Goal: Transaction & Acquisition: Purchase product/service

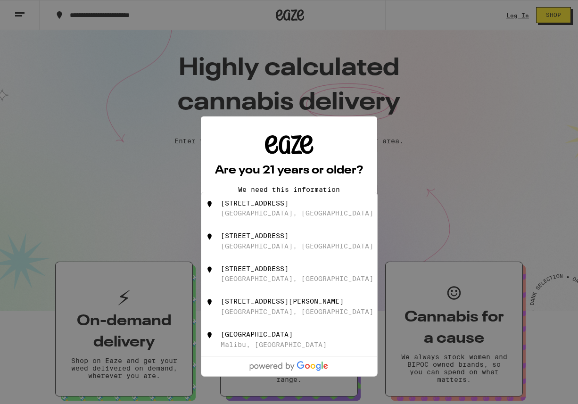
click at [288, 205] on div "[STREET_ADDRESS]" at bounding box center [255, 203] width 68 height 8
type input "[STREET_ADDRESS]"
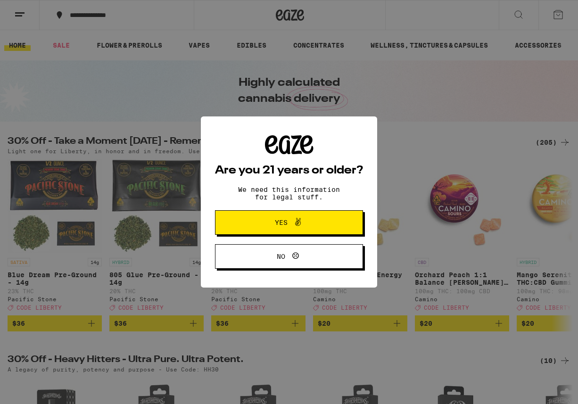
click at [296, 226] on icon at bounding box center [298, 222] width 6 height 8
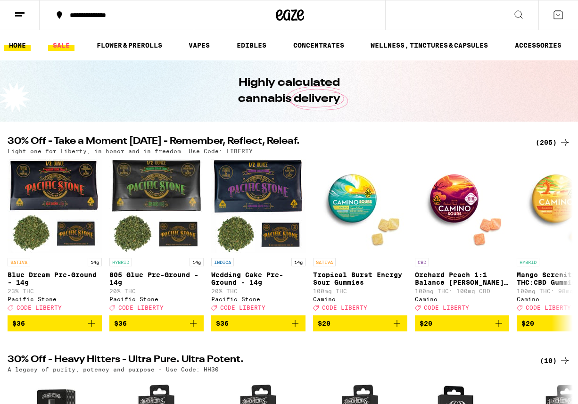
click at [61, 47] on link "SALE" at bounding box center [61, 45] width 26 height 11
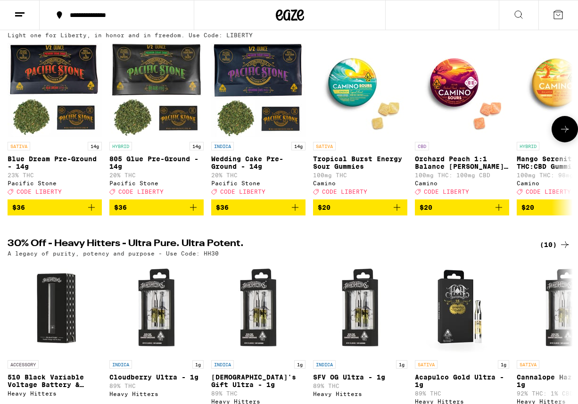
scroll to position [108, 0]
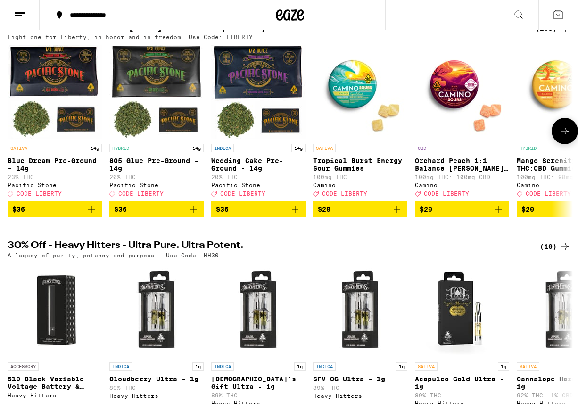
click at [565, 136] on icon at bounding box center [564, 130] width 11 height 11
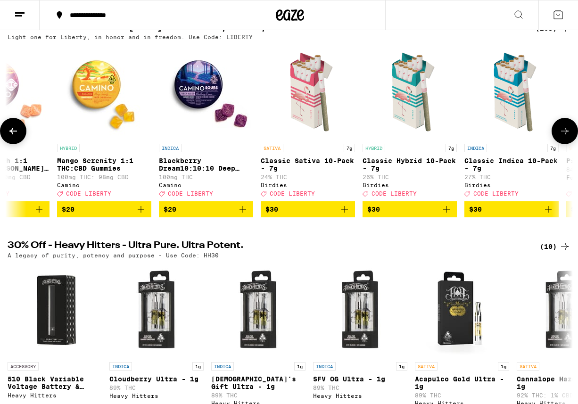
scroll to position [0, 460]
click at [208, 172] on p "Blackberry Dream10:10:10 Deep Sleep Gummies" at bounding box center [205, 164] width 94 height 15
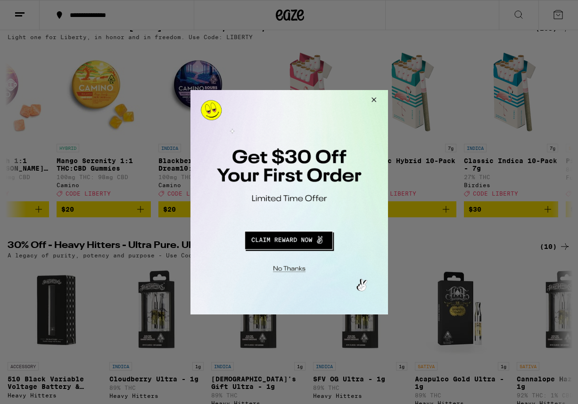
click at [374, 98] on button "Close Modal" at bounding box center [371, 101] width 25 height 23
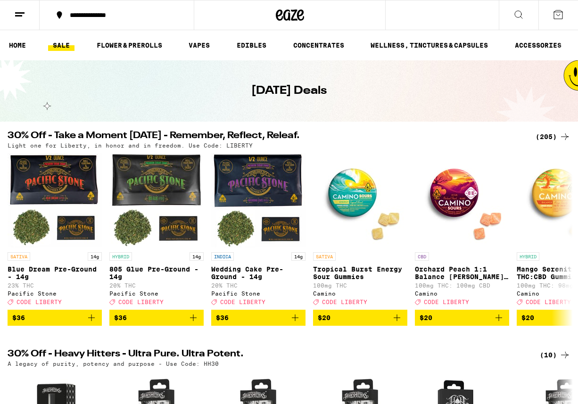
click at [64, 47] on link "SALE" at bounding box center [61, 45] width 26 height 11
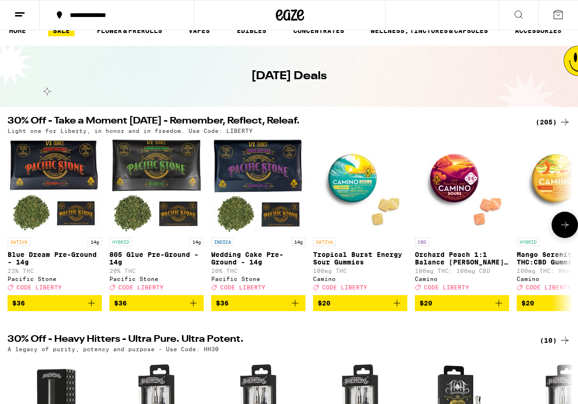
scroll to position [14, 0]
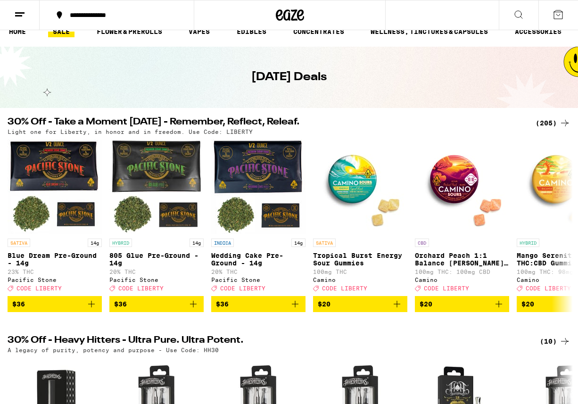
click at [231, 130] on p "Light one for Liberty, in honor and in freedom. Use Code: LIBERTY" at bounding box center [130, 132] width 245 height 6
copy p "LIBERTY"
click at [555, 175] on img "Open page for Mango Serenity 1:1 THC:CBD Gummies from Camino" at bounding box center [564, 187] width 94 height 94
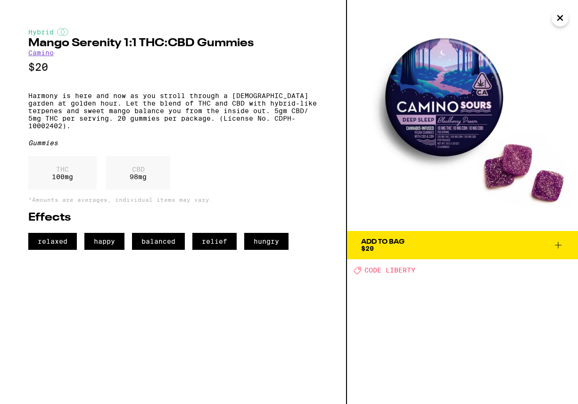
click at [559, 21] on icon "Close" at bounding box center [559, 18] width 11 height 14
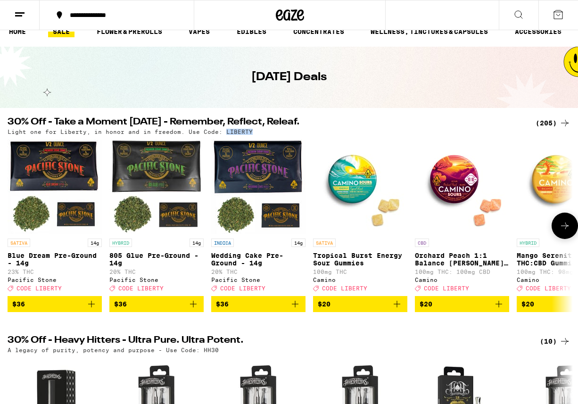
click at [568, 230] on icon at bounding box center [564, 225] width 11 height 11
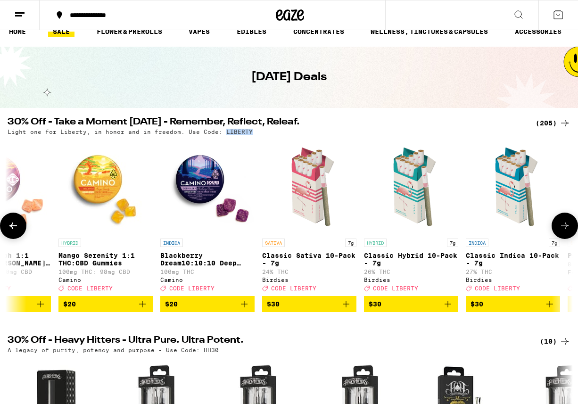
scroll to position [0, 460]
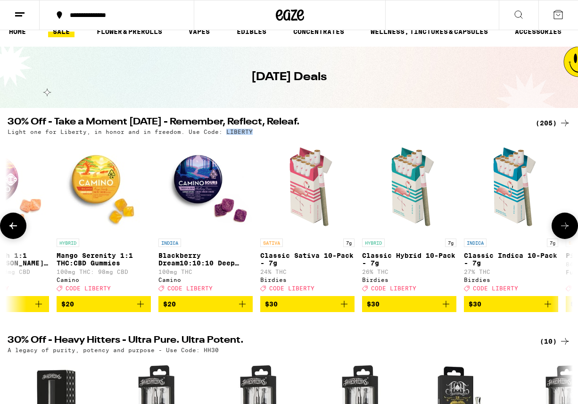
click at [87, 181] on img "Open page for Mango Serenity 1:1 THC:CBD Gummies from Camino" at bounding box center [104, 187] width 94 height 94
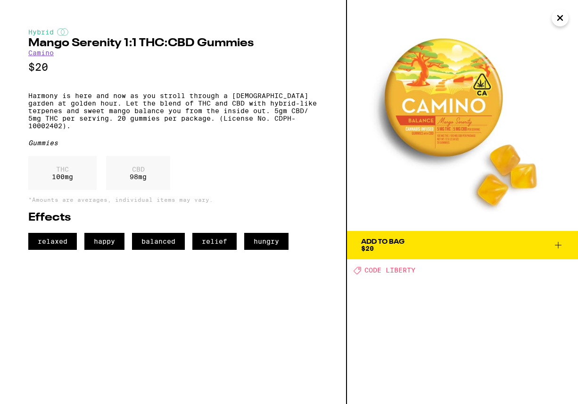
click at [390, 243] on div "Add To Bag" at bounding box center [382, 241] width 43 height 7
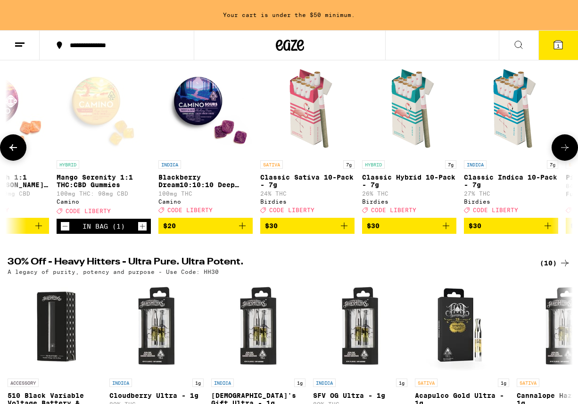
scroll to position [123, 0]
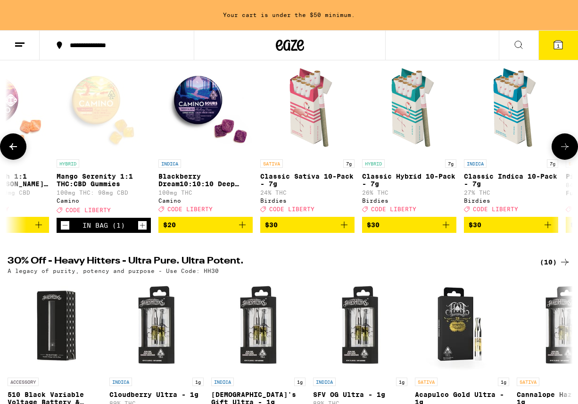
click at [565, 150] on icon at bounding box center [565, 146] width 8 height 7
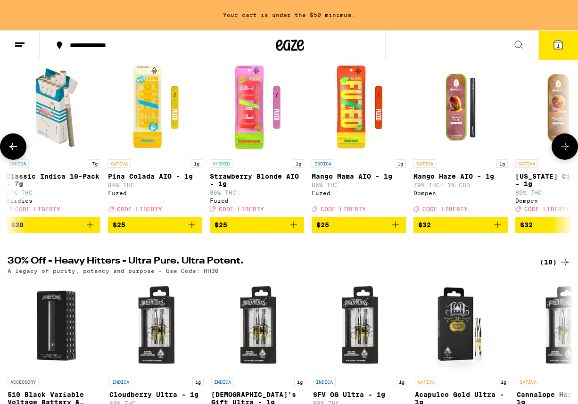
scroll to position [0, 920]
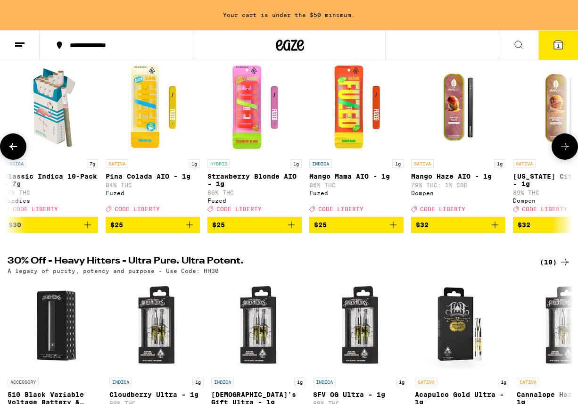
click at [565, 150] on icon at bounding box center [565, 146] width 8 height 7
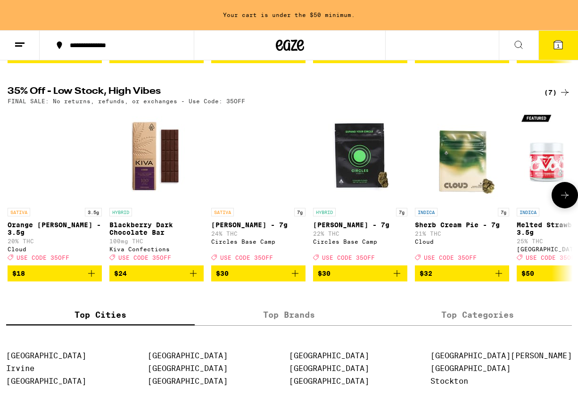
scroll to position [510, 0]
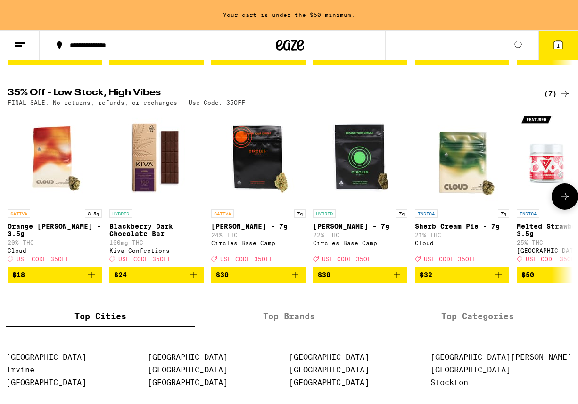
click at [468, 182] on img "Open page for Sherb Cream Pie - 7g from Cloud" at bounding box center [462, 157] width 94 height 94
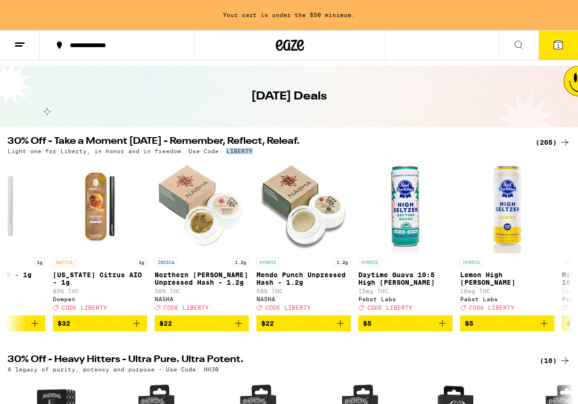
scroll to position [24, 0]
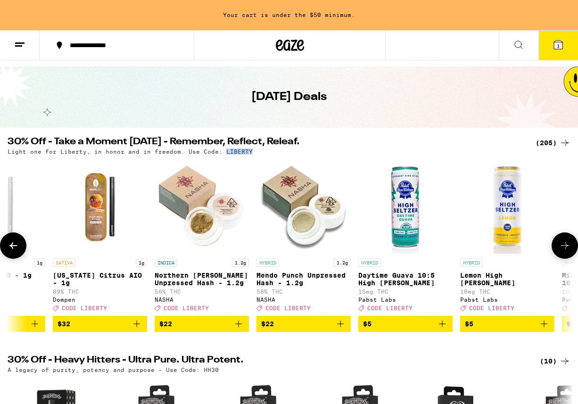
click at [411, 199] on img "Open page for Daytime Guava 10:5 High Seltzer from Pabst Labs" at bounding box center [405, 206] width 94 height 94
click at [396, 197] on img "Open page for Daytime Guava 10:5 High Seltzer from Pabst Labs" at bounding box center [405, 206] width 94 height 94
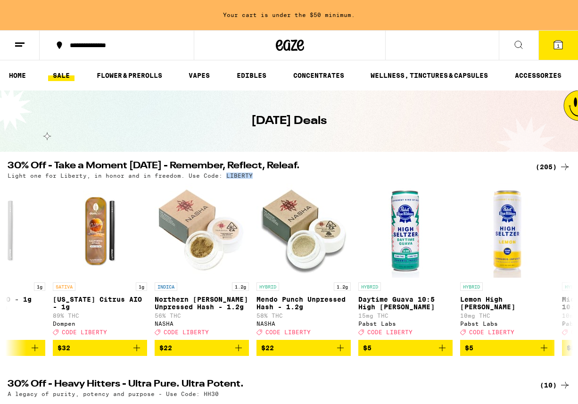
click at [545, 167] on div "(205)" at bounding box center [552, 166] width 35 height 11
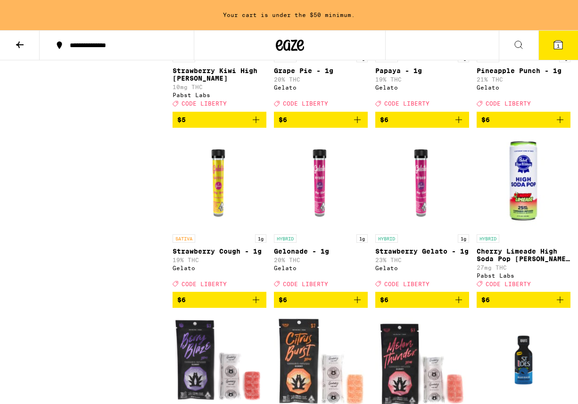
scroll to position [1109, 0]
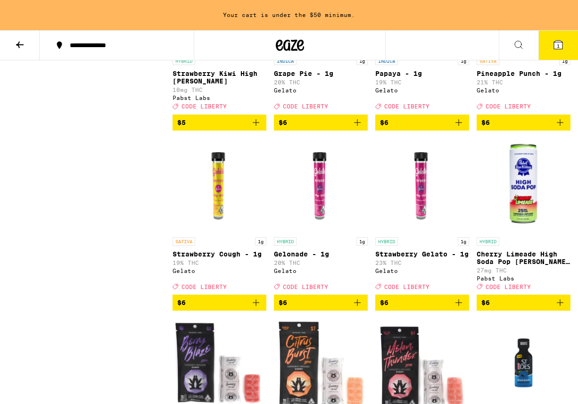
click at [320, 217] on img "Open page for Gelonade - 1g from Gelato" at bounding box center [321, 185] width 94 height 94
click at [319, 212] on img "Open page for Gelonade - 1g from Gelato" at bounding box center [321, 185] width 94 height 94
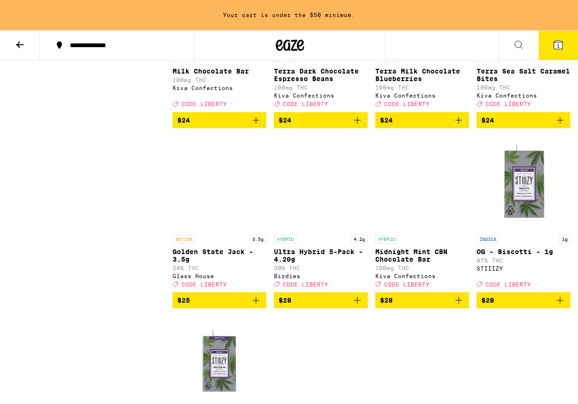
scroll to position [5255, 0]
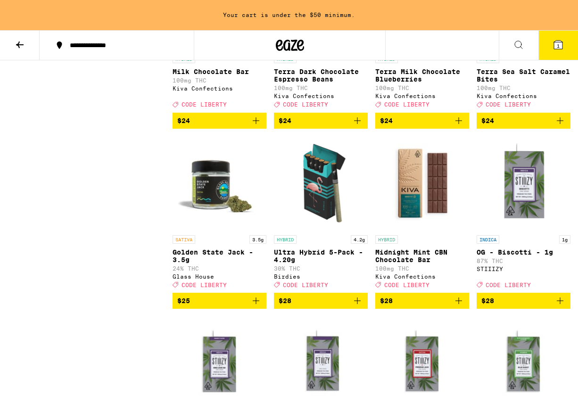
click at [521, 50] on img "Open page for Terra Sea Salt Caramel Bites from Kiva Confections" at bounding box center [523, 3] width 94 height 94
click at [514, 50] on img "Open page for Terra Sea Salt Caramel Bites from Kiva Confections" at bounding box center [523, 3] width 94 height 94
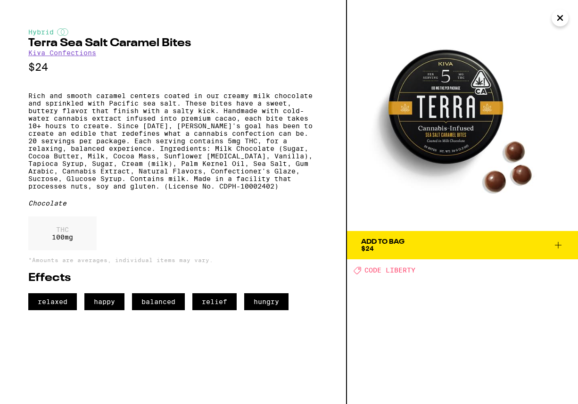
click at [378, 243] on div "Add To Bag" at bounding box center [382, 241] width 43 height 7
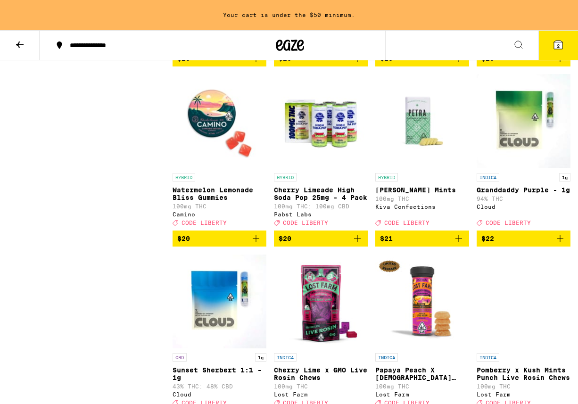
scroll to position [4057, 0]
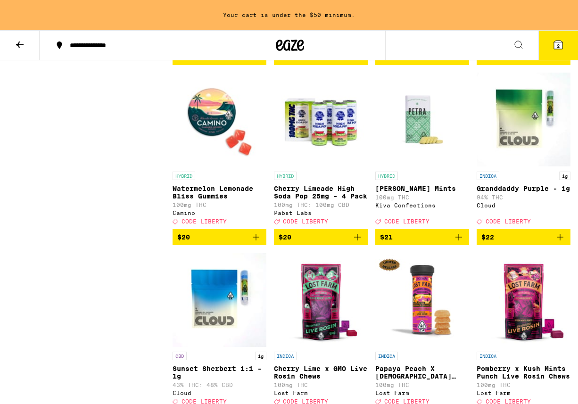
click at [218, 167] on img "Open page for Watermelon Lemonade Bliss Gummies from Camino" at bounding box center [219, 120] width 94 height 94
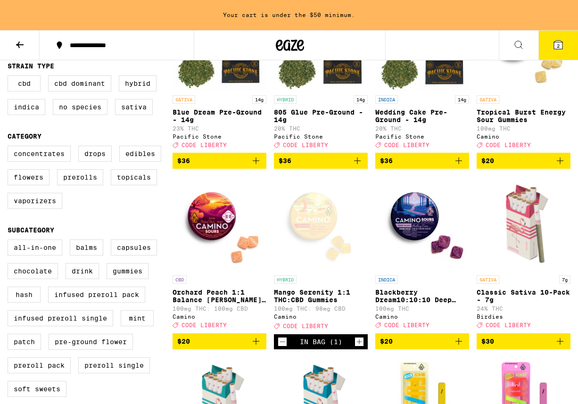
scroll to position [172, 0]
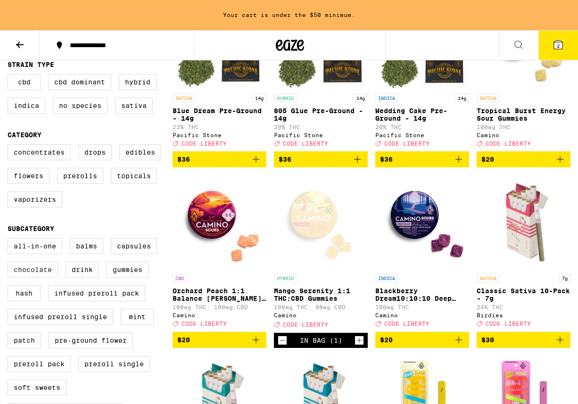
click at [36, 278] on label "Chocolate" at bounding box center [33, 270] width 50 height 16
click at [10, 240] on input "Chocolate" at bounding box center [9, 239] width 0 height 0
checkbox input "true"
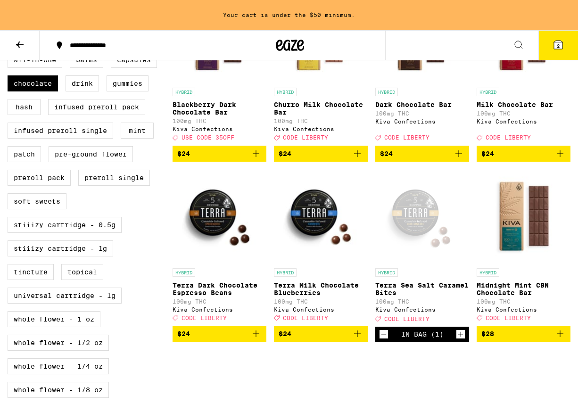
scroll to position [360, 0]
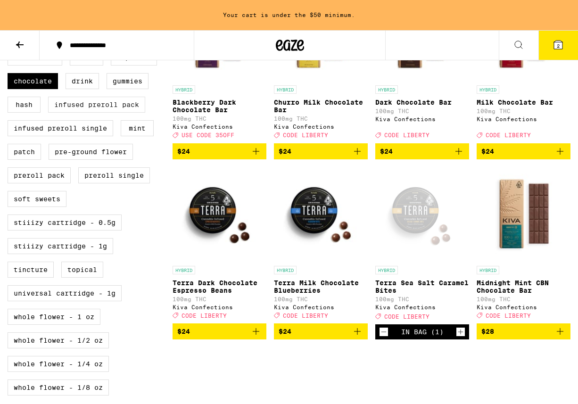
click at [86, 113] on label "Infused Preroll Pack" at bounding box center [96, 105] width 97 height 16
click at [10, 51] on input "Infused Preroll Pack" at bounding box center [9, 51] width 0 height 0
checkbox input "true"
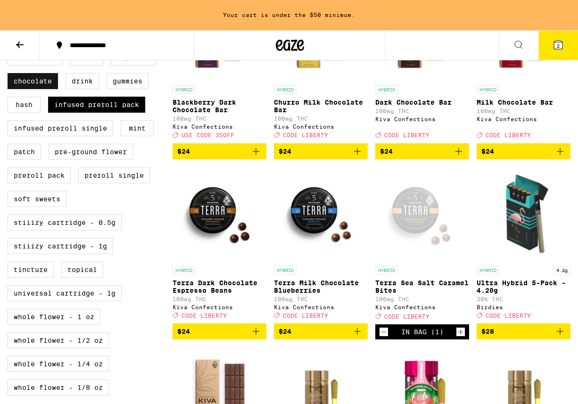
click at [23, 89] on label "Chocolate" at bounding box center [33, 81] width 50 height 16
click at [10, 51] on input "Chocolate" at bounding box center [9, 51] width 0 height 0
checkbox input "false"
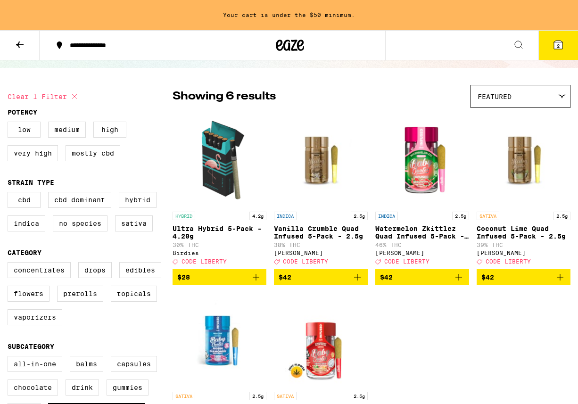
scroll to position [57, 0]
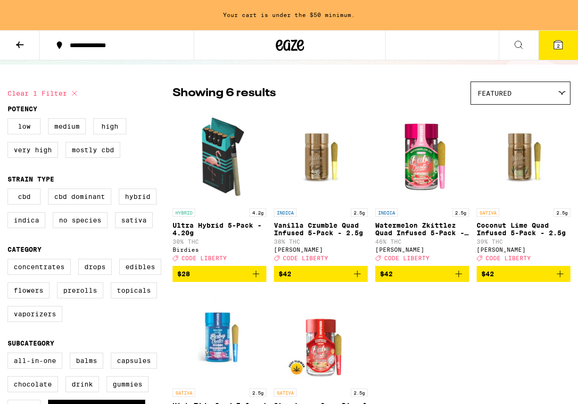
click at [226, 167] on img "Open page for Ultra Hybrid 5-Pack - 4.20g from Birdies" at bounding box center [219, 156] width 94 height 94
click at [216, 143] on img "Open page for Ultra Hybrid 5-Pack - 4.20g from Birdies" at bounding box center [219, 156] width 94 height 94
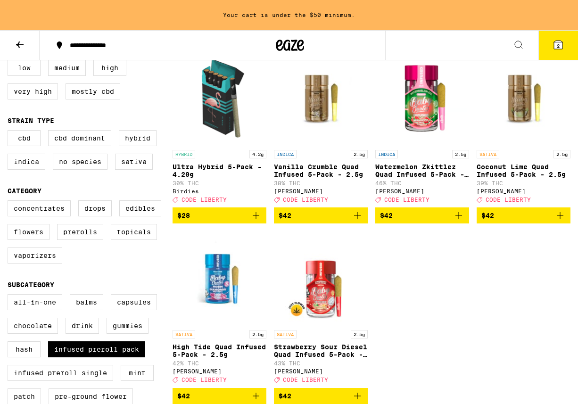
scroll to position [117, 0]
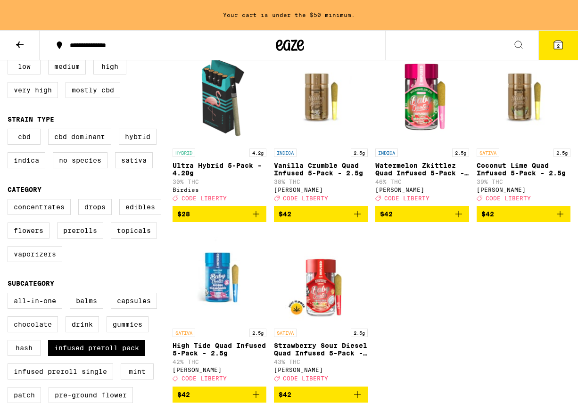
click at [319, 90] on img "Open page for Vanilla Crumble Quad Infused 5-Pack - 2.5g from Jeeter" at bounding box center [321, 96] width 94 height 94
click at [324, 99] on img "Open page for Vanilla Crumble Quad Infused 5-Pack - 2.5g from Jeeter" at bounding box center [321, 96] width 94 height 94
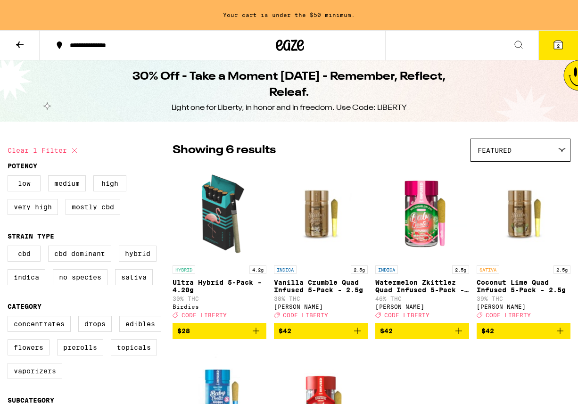
click at [52, 150] on button "Clear 1 filter" at bounding box center [44, 151] width 73 height 24
checkbox input "false"
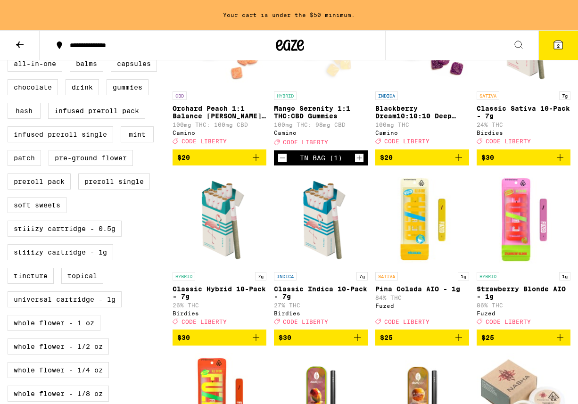
scroll to position [353, 0]
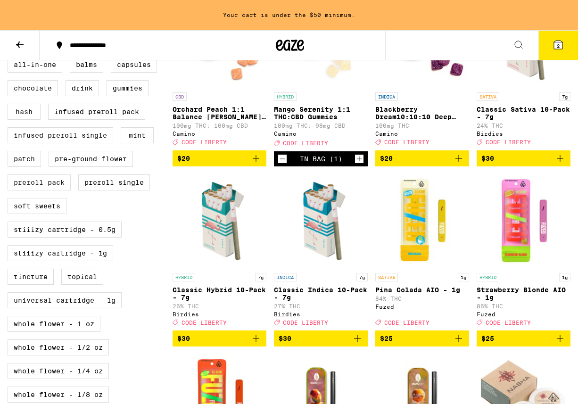
click at [42, 190] on label "Preroll Pack" at bounding box center [39, 182] width 63 height 16
click at [10, 58] on input "Preroll Pack" at bounding box center [9, 58] width 0 height 0
checkbox input "true"
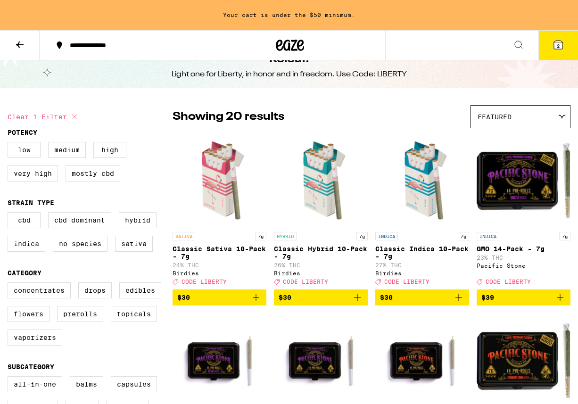
scroll to position [34, 0]
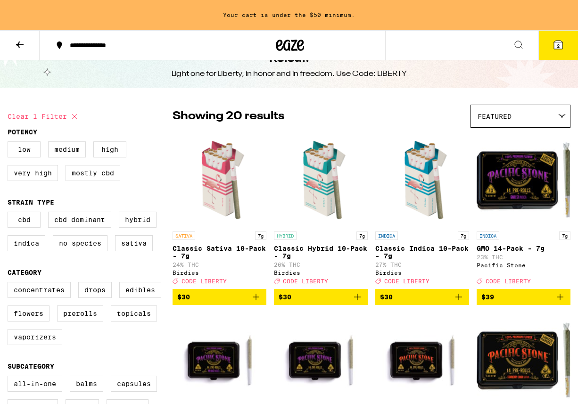
click at [324, 189] on img "Open page for Classic Hybrid 10-Pack - 7g from Birdies" at bounding box center [321, 179] width 94 height 94
click at [317, 186] on img "Open page for Classic Hybrid 10-Pack - 7g from Birdies" at bounding box center [321, 179] width 94 height 94
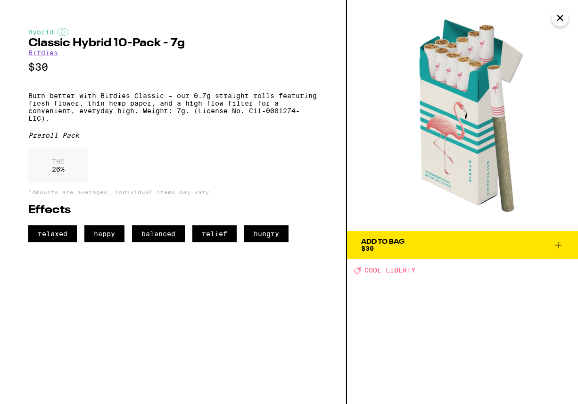
click at [453, 99] on img at bounding box center [462, 115] width 231 height 231
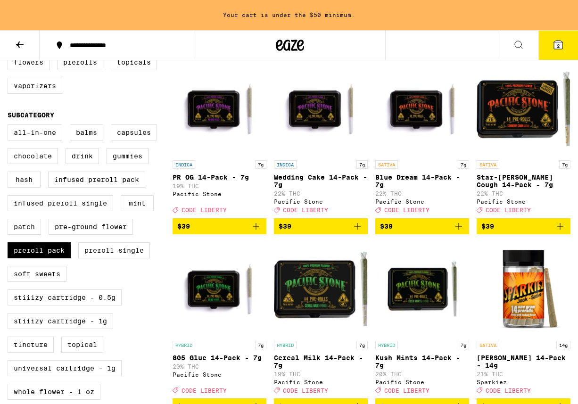
scroll to position [286, 0]
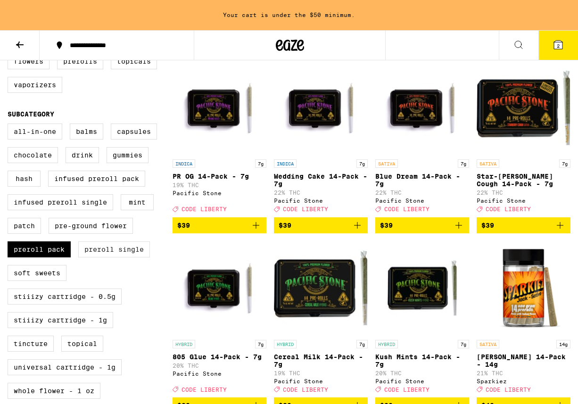
click at [103, 257] on label "Preroll Single" at bounding box center [114, 249] width 72 height 16
click at [10, 125] on input "Preroll Single" at bounding box center [9, 125] width 0 height 0
checkbox input "true"
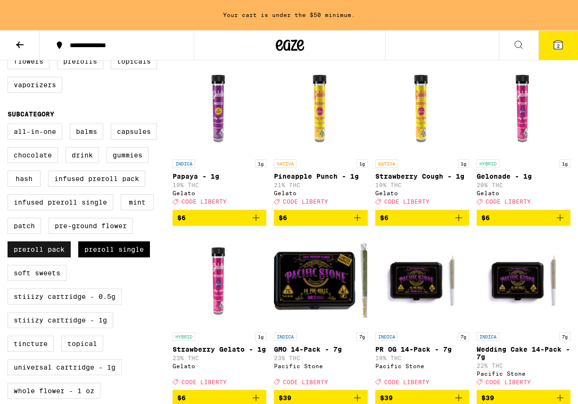
click at [41, 257] on label "Preroll Pack" at bounding box center [39, 249] width 63 height 16
click at [10, 125] on input "Preroll Pack" at bounding box center [9, 125] width 0 height 0
checkbox input "false"
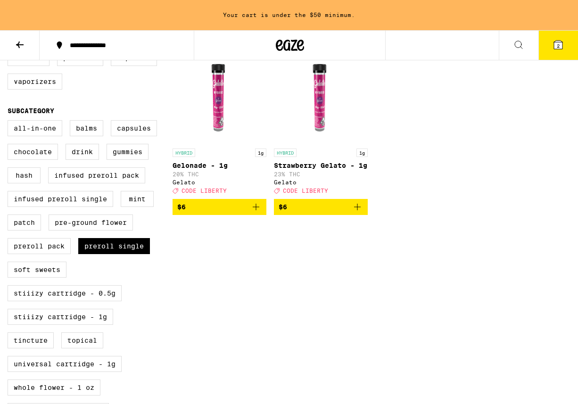
scroll to position [288, 0]
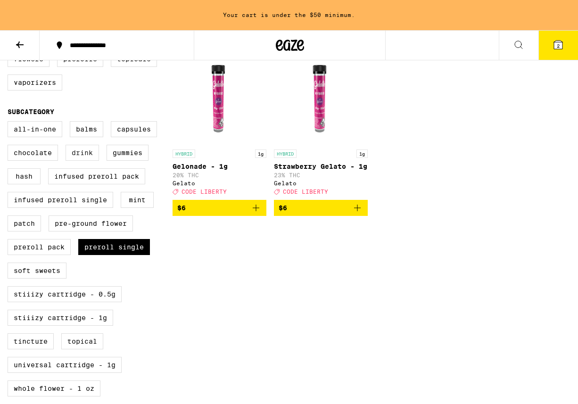
click at [78, 161] on label "Drink" at bounding box center [82, 153] width 33 height 16
click at [10, 123] on input "Drink" at bounding box center [9, 123] width 0 height 0
checkbox input "true"
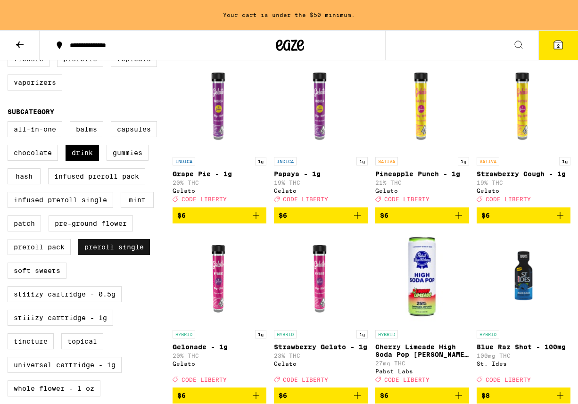
click at [126, 255] on label "Preroll Single" at bounding box center [114, 247] width 72 height 16
click at [10, 123] on input "Preroll Single" at bounding box center [9, 123] width 0 height 0
checkbox input "false"
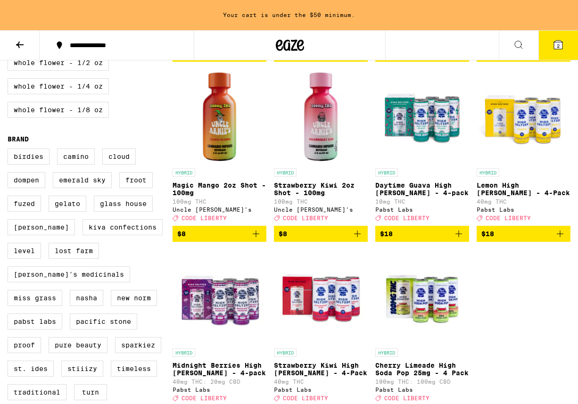
scroll to position [637, 0]
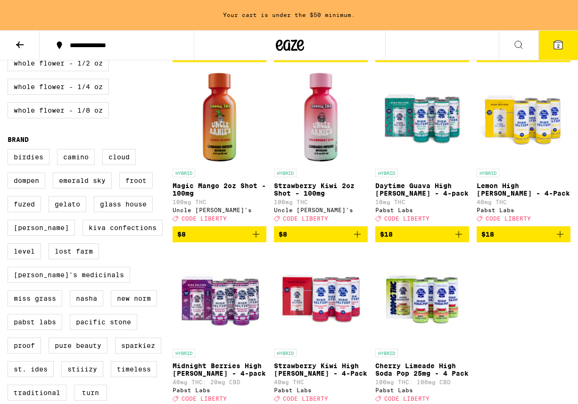
click at [428, 145] on img "Open page for Daytime Guava High Seltzer - 4-pack from Pabst Labs" at bounding box center [422, 117] width 94 height 94
click at [437, 153] on img "Open page for Daytime Guava High Seltzer - 4-pack from Pabst Labs" at bounding box center [422, 117] width 94 height 94
click at [529, 129] on img "Open page for Lemon High Seltzer - 4-Pack from Pabst Labs" at bounding box center [523, 117] width 94 height 94
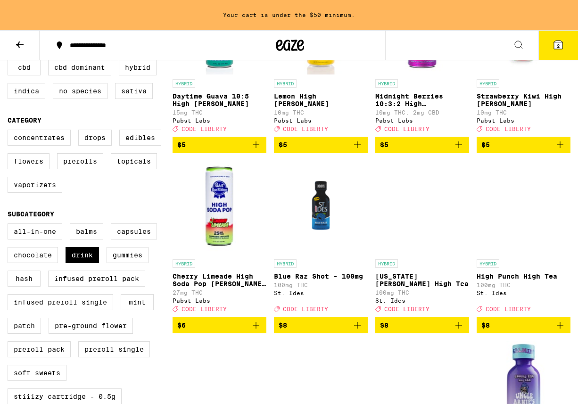
scroll to position [188, 0]
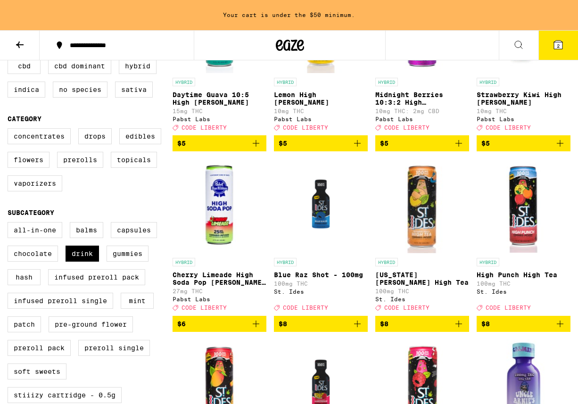
click at [558, 47] on span "2" at bounding box center [558, 46] width 3 height 6
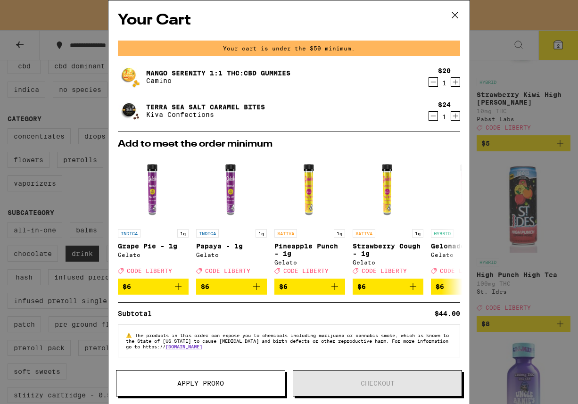
click at [457, 16] on icon at bounding box center [455, 15] width 14 height 14
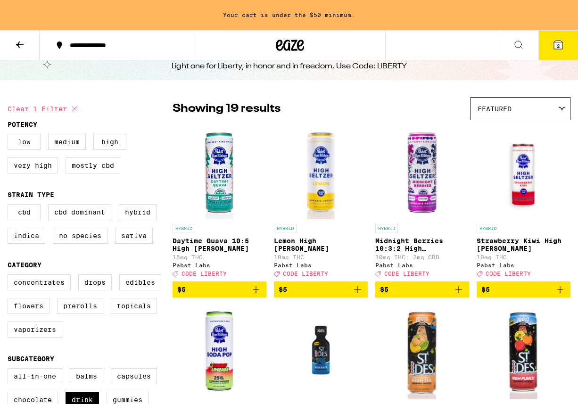
scroll to position [42, 0]
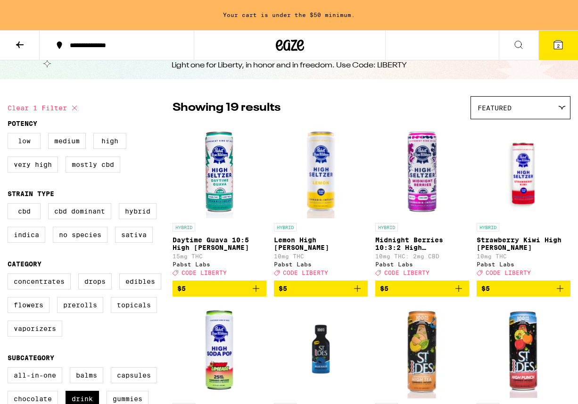
click at [30, 143] on label "Low" at bounding box center [24, 141] width 33 height 16
click at [10, 135] on input "Low" at bounding box center [9, 134] width 0 height 0
checkbox input "true"
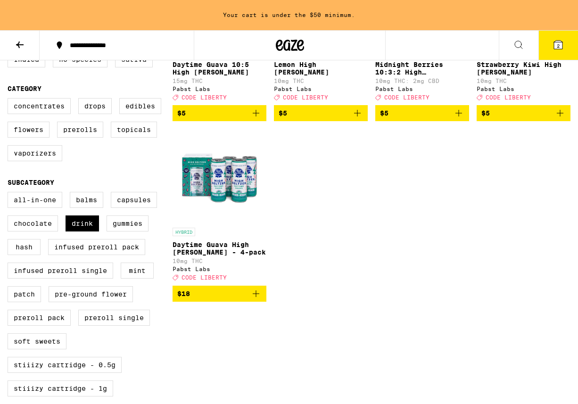
scroll to position [218, 0]
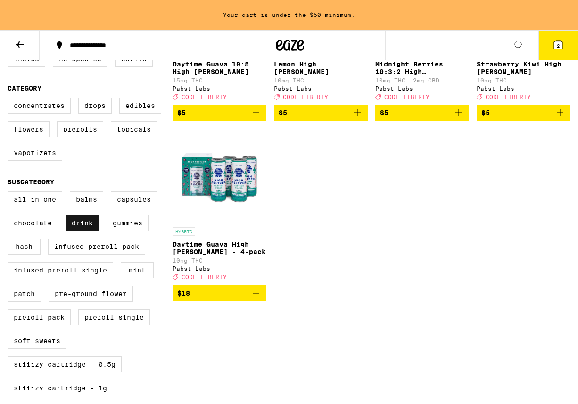
click at [88, 231] on label "Drink" at bounding box center [82, 223] width 33 height 16
click at [10, 193] on input "Drink" at bounding box center [9, 193] width 0 height 0
checkbox input "false"
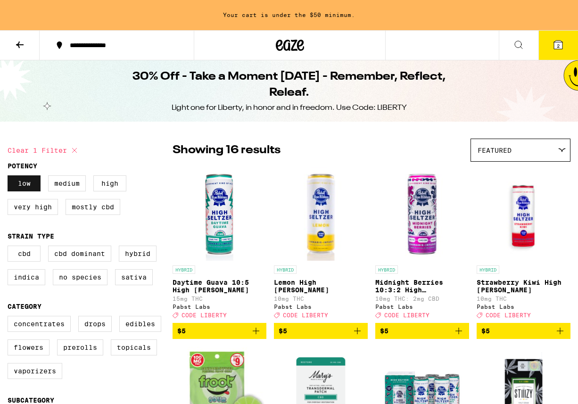
click at [19, 185] on label "Low" at bounding box center [24, 183] width 33 height 16
click at [10, 177] on input "Low" at bounding box center [9, 177] width 0 height 0
checkbox input "false"
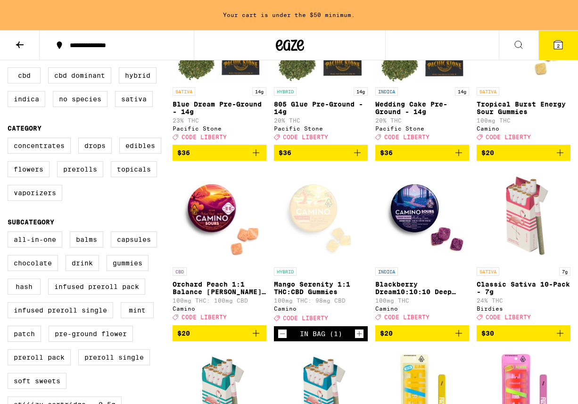
scroll to position [182, 0]
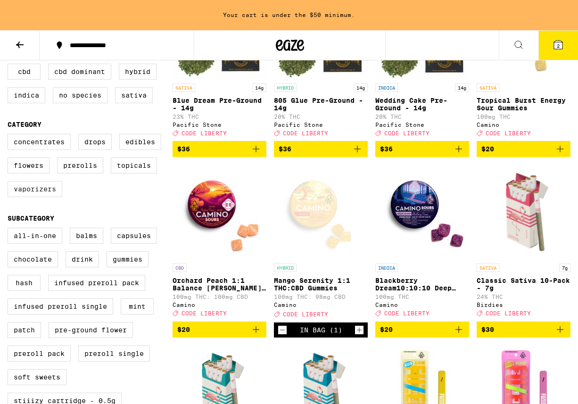
click at [24, 197] on label "Vaporizers" at bounding box center [35, 189] width 55 height 16
click at [10, 136] on input "Vaporizers" at bounding box center [9, 135] width 0 height 0
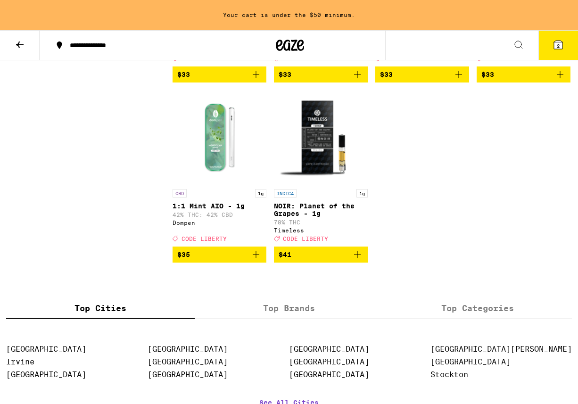
scroll to position [1872, 0]
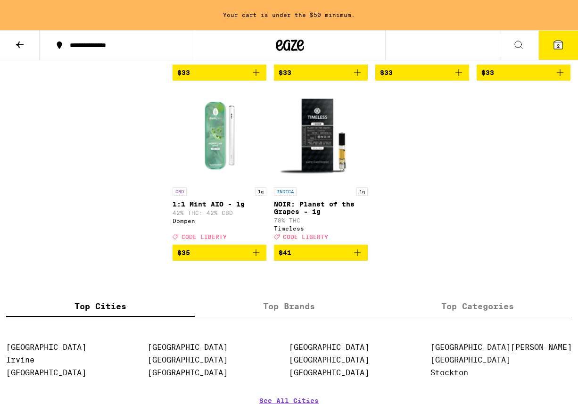
click at [326, 182] on img "Open page for NOIR: Planet of the Grapes - 1g from Timeless" at bounding box center [321, 135] width 94 height 94
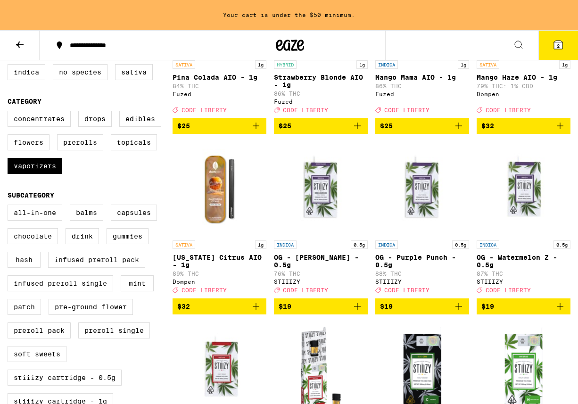
scroll to position [235, 0]
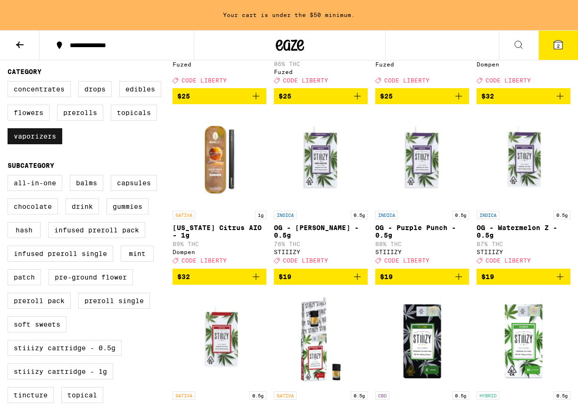
click at [41, 144] on label "Vaporizers" at bounding box center [35, 136] width 55 height 16
click at [10, 83] on input "Vaporizers" at bounding box center [9, 82] width 0 height 0
checkbox input "false"
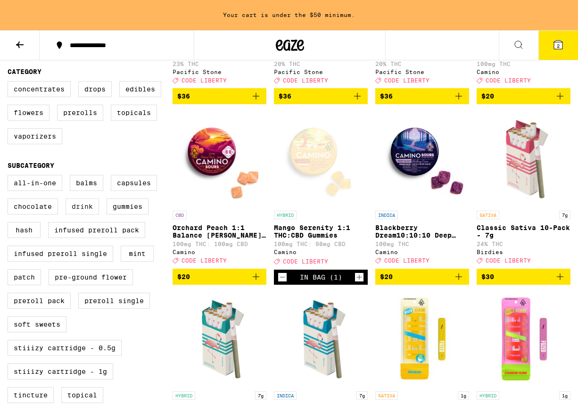
click at [88, 214] on label "Drink" at bounding box center [82, 206] width 33 height 16
click at [10, 177] on input "Drink" at bounding box center [9, 176] width 0 height 0
checkbox input "true"
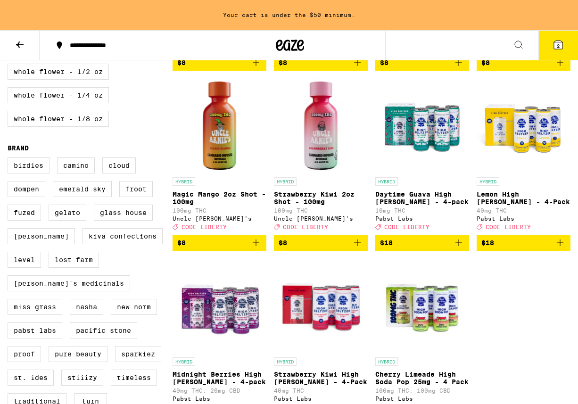
scroll to position [627, 0]
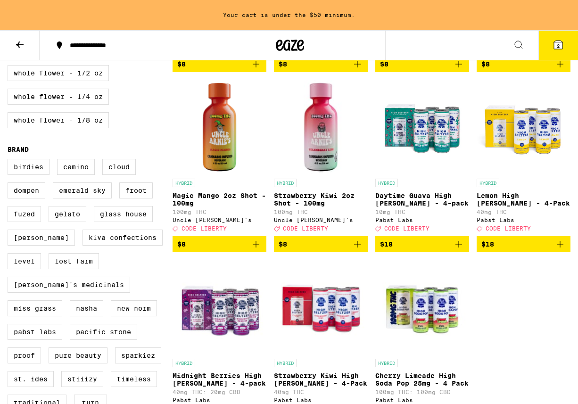
click at [458, 247] on icon "Add to bag" at bounding box center [458, 244] width 7 height 7
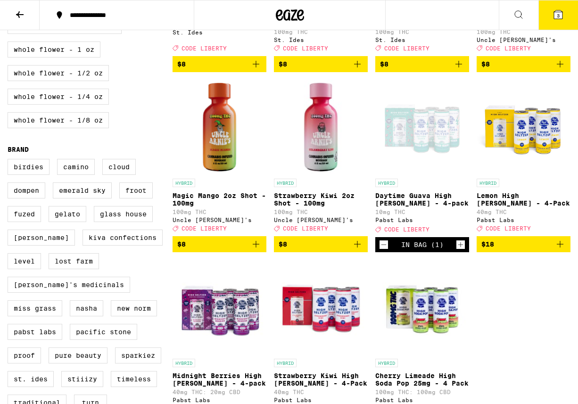
click at [404, 232] on span "CODE LIBERTY" at bounding box center [406, 229] width 45 height 6
click at [560, 15] on icon at bounding box center [558, 14] width 8 height 8
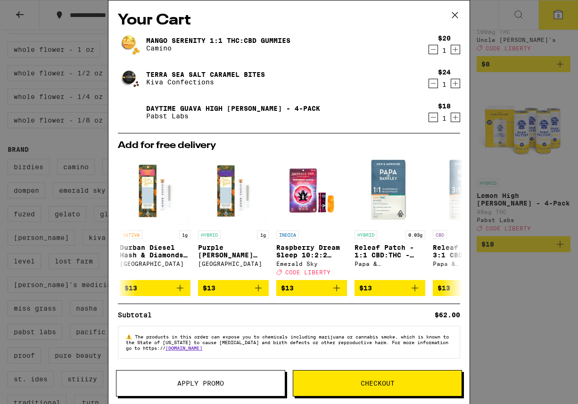
click at [231, 386] on span "Apply Promo" at bounding box center [200, 383] width 168 height 7
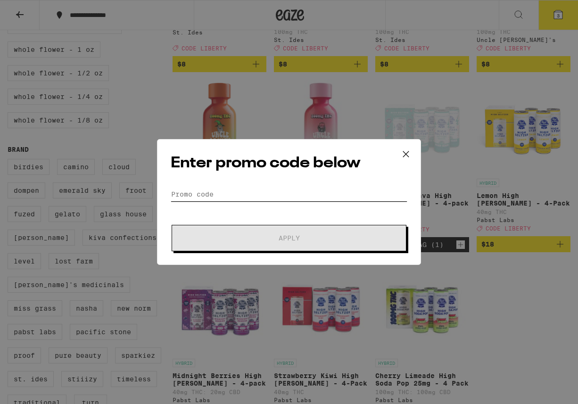
click at [223, 190] on input "Promo Code" at bounding box center [289, 194] width 237 height 14
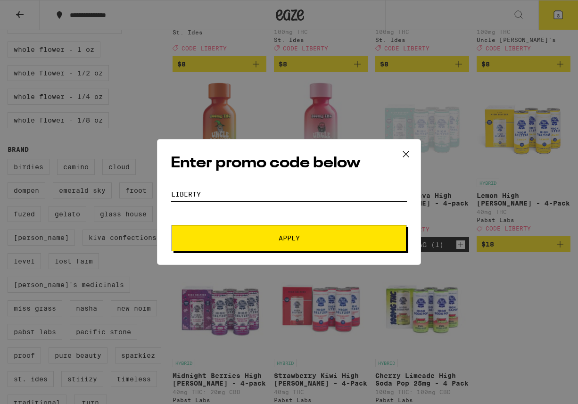
type input "liberty"
click at [288, 239] on span "Apply" at bounding box center [289, 238] width 21 height 7
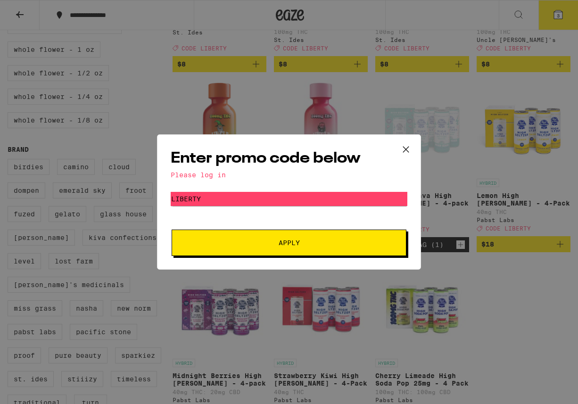
click at [298, 246] on span "Apply" at bounding box center [289, 242] width 21 height 7
click at [409, 148] on icon at bounding box center [406, 149] width 14 height 14
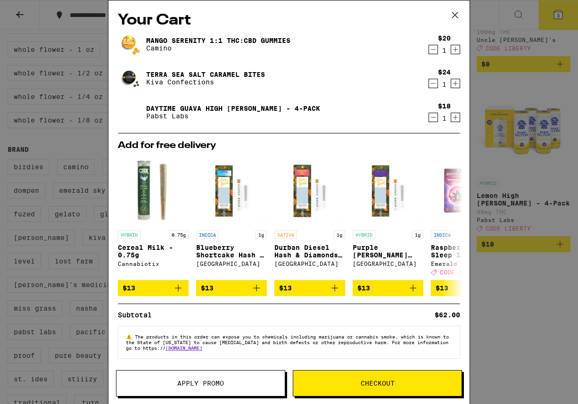
click at [458, 14] on icon at bounding box center [455, 15] width 14 height 14
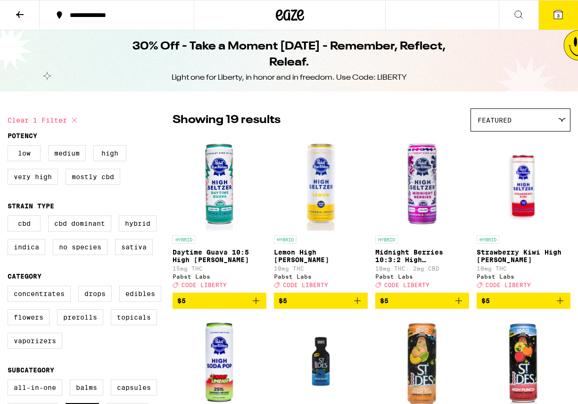
click at [110, 16] on div "**********" at bounding box center [122, 15] width 115 height 7
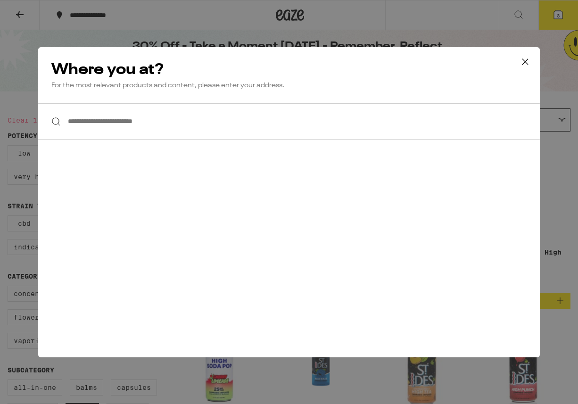
click at [524, 62] on icon at bounding box center [525, 61] width 6 height 6
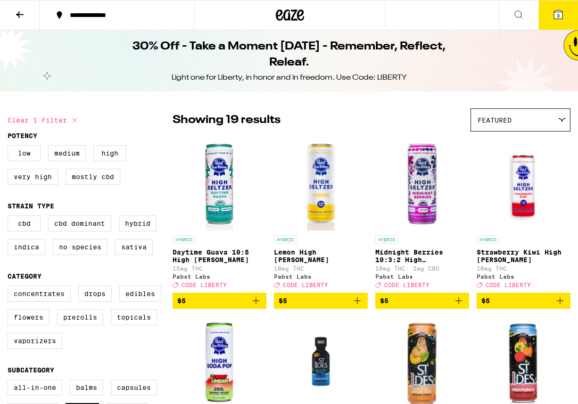
click at [558, 16] on span "3" at bounding box center [558, 16] width 3 height 6
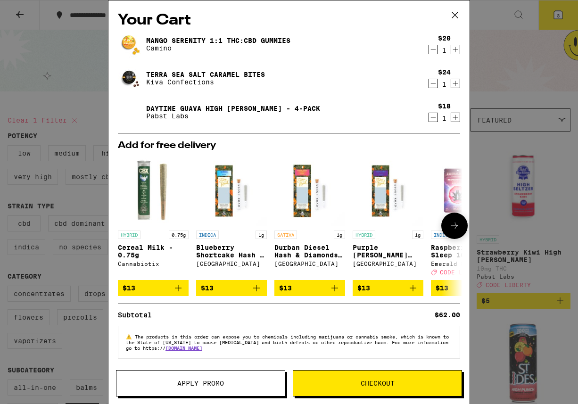
scroll to position [7, 0]
click at [378, 382] on span "Checkout" at bounding box center [378, 383] width 34 height 7
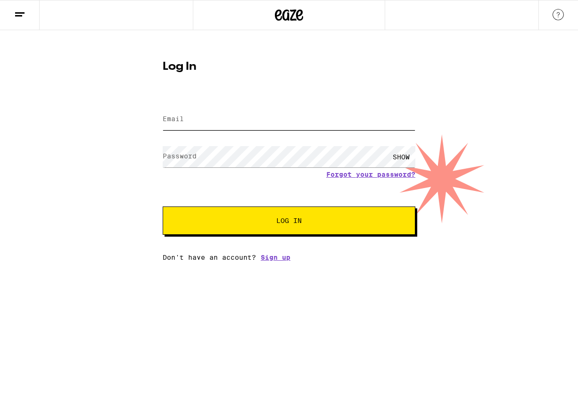
type input "[EMAIL_ADDRESS][DOMAIN_NAME]"
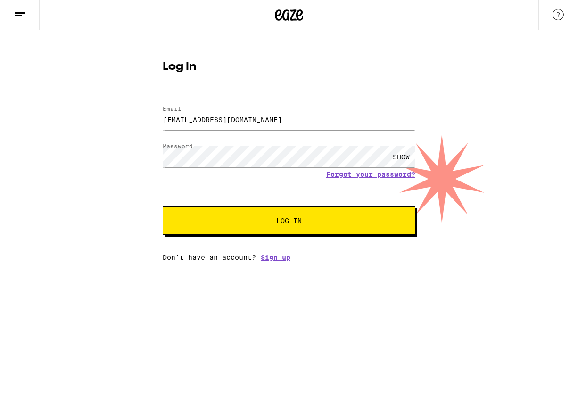
click at [295, 222] on span "Log In" at bounding box center [288, 220] width 25 height 7
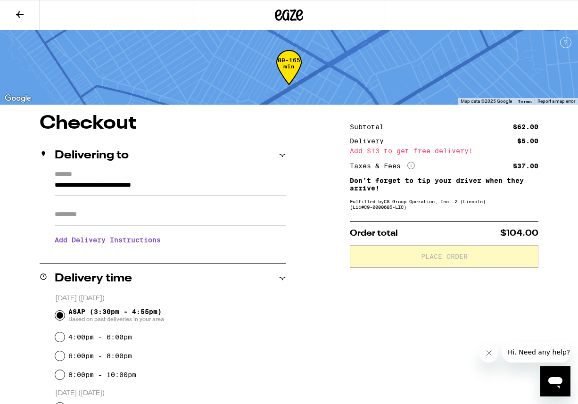
click at [289, 17] on icon at bounding box center [289, 15] width 28 height 17
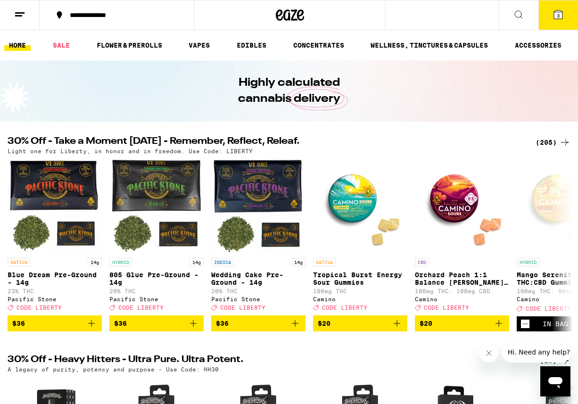
click at [559, 17] on span "3" at bounding box center [558, 16] width 3 height 6
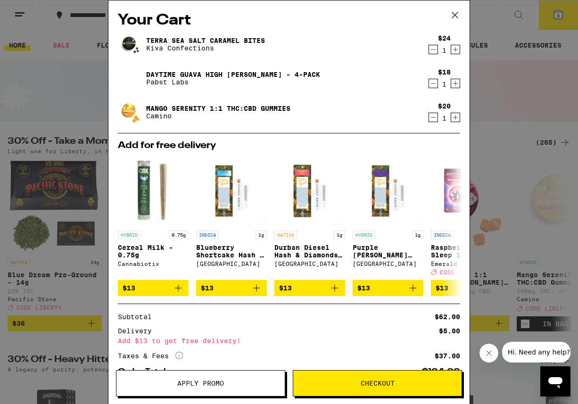
click at [198, 383] on span "Apply Promo" at bounding box center [200, 383] width 47 height 7
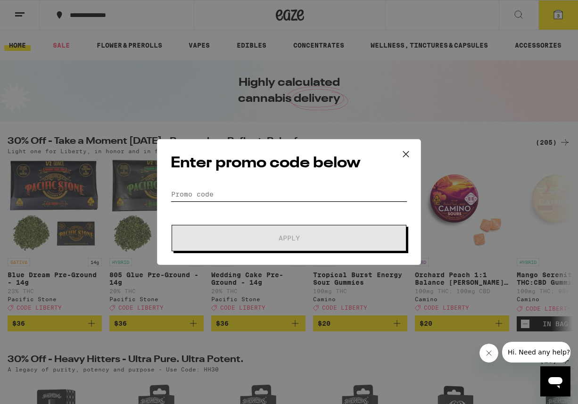
click at [214, 196] on input "Promo Code" at bounding box center [289, 194] width 237 height 14
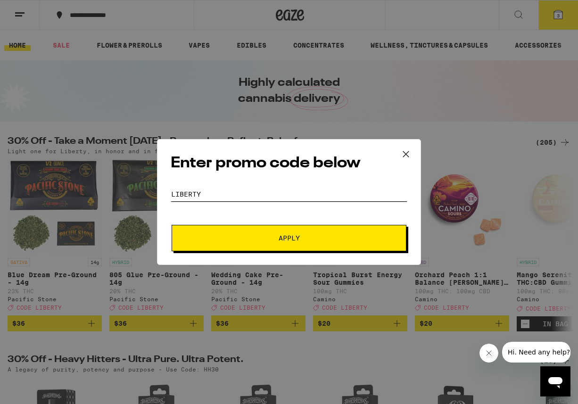
type input "liberty"
click at [298, 240] on span "Apply" at bounding box center [289, 238] width 21 height 7
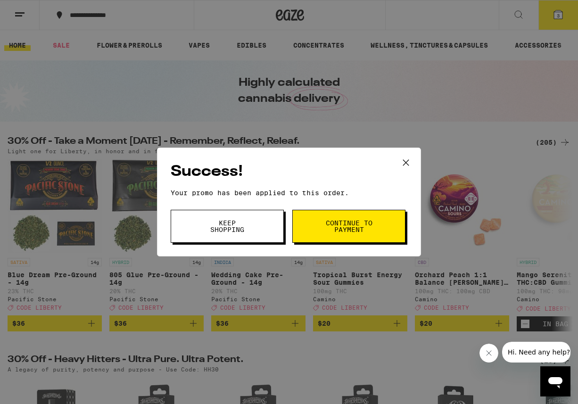
click at [356, 225] on span "Continue to payment" at bounding box center [349, 226] width 48 height 13
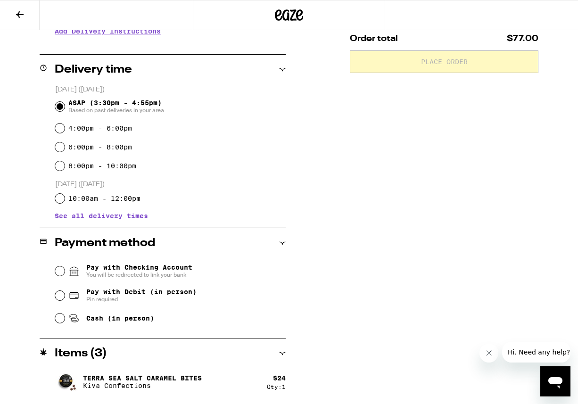
scroll to position [276, 0]
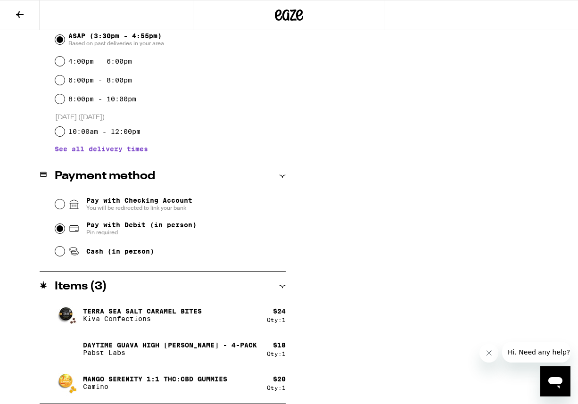
click at [61, 231] on input "Pay with Debit (in person) Pin required" at bounding box center [59, 228] width 9 height 9
radio input "true"
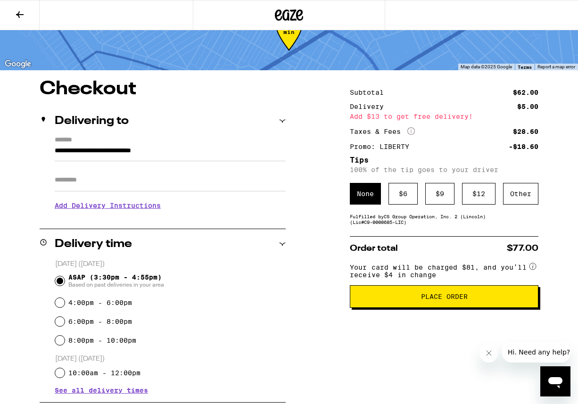
scroll to position [34, 0]
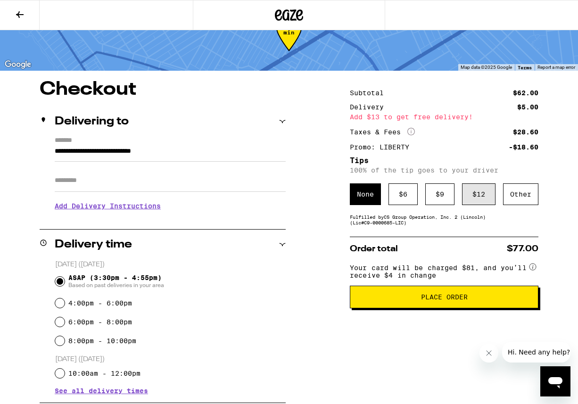
click at [474, 197] on div "$ 12" at bounding box center [478, 194] width 33 height 22
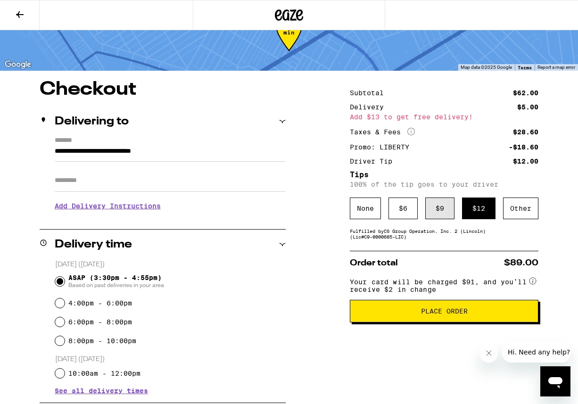
click at [442, 209] on div "$ 9" at bounding box center [439, 208] width 29 height 22
click at [485, 214] on div "$ 12" at bounding box center [478, 208] width 33 height 22
click at [365, 211] on div "None" at bounding box center [365, 208] width 31 height 22
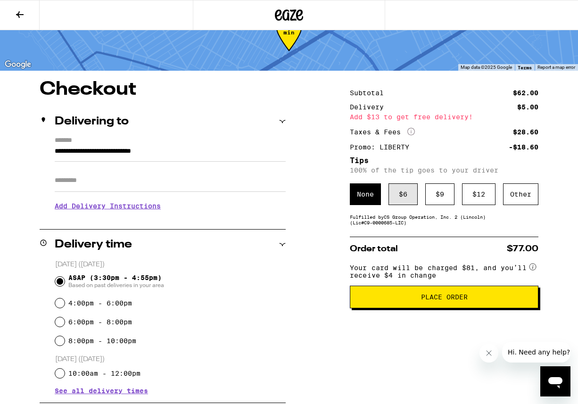
click at [404, 198] on div "$ 6" at bounding box center [402, 194] width 29 height 22
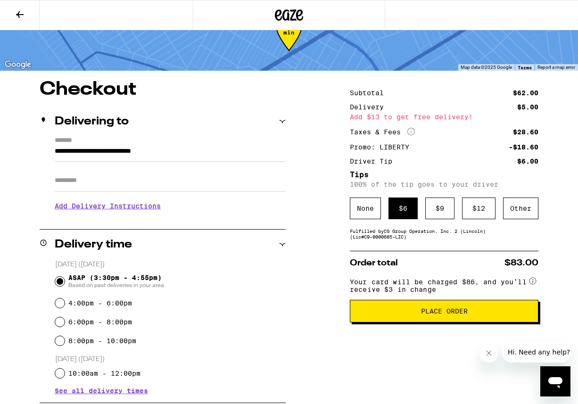
click at [330, 272] on div "**********" at bounding box center [289, 363] width 578 height 566
click at [443, 213] on div "$ 9" at bounding box center [439, 208] width 29 height 22
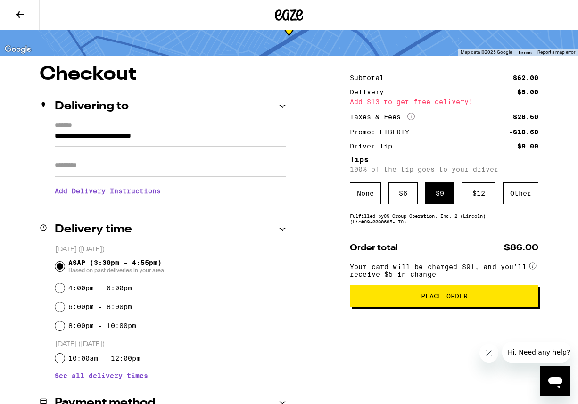
scroll to position [51, 0]
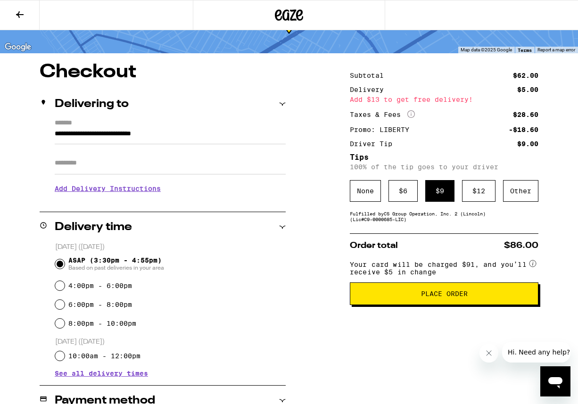
click at [128, 189] on h3 "Add Delivery Instructions" at bounding box center [170, 189] width 231 height 22
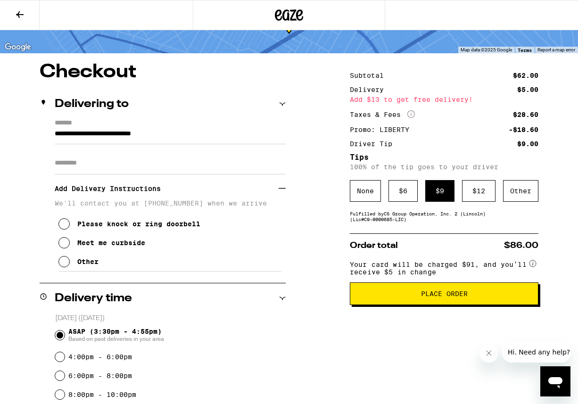
click at [65, 267] on icon at bounding box center [63, 261] width 11 height 11
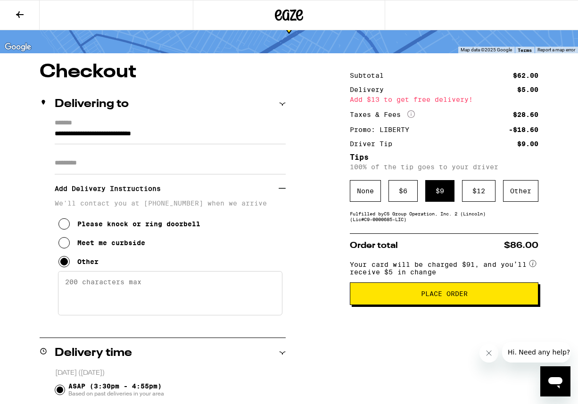
click at [105, 289] on textarea "Enter any other delivery instructions you want driver to know" at bounding box center [170, 293] width 224 height 44
type textarea "("
drag, startPoint x: 189, startPoint y: 288, endPoint x: 220, endPoint y: 289, distance: 31.6
click at [190, 288] on textarea "906 is back unit, walkway on right side of" at bounding box center [170, 293] width 224 height 44
type textarea "906 is back unit, walkway on the right side of house"
